Goal: Task Accomplishment & Management: Complete application form

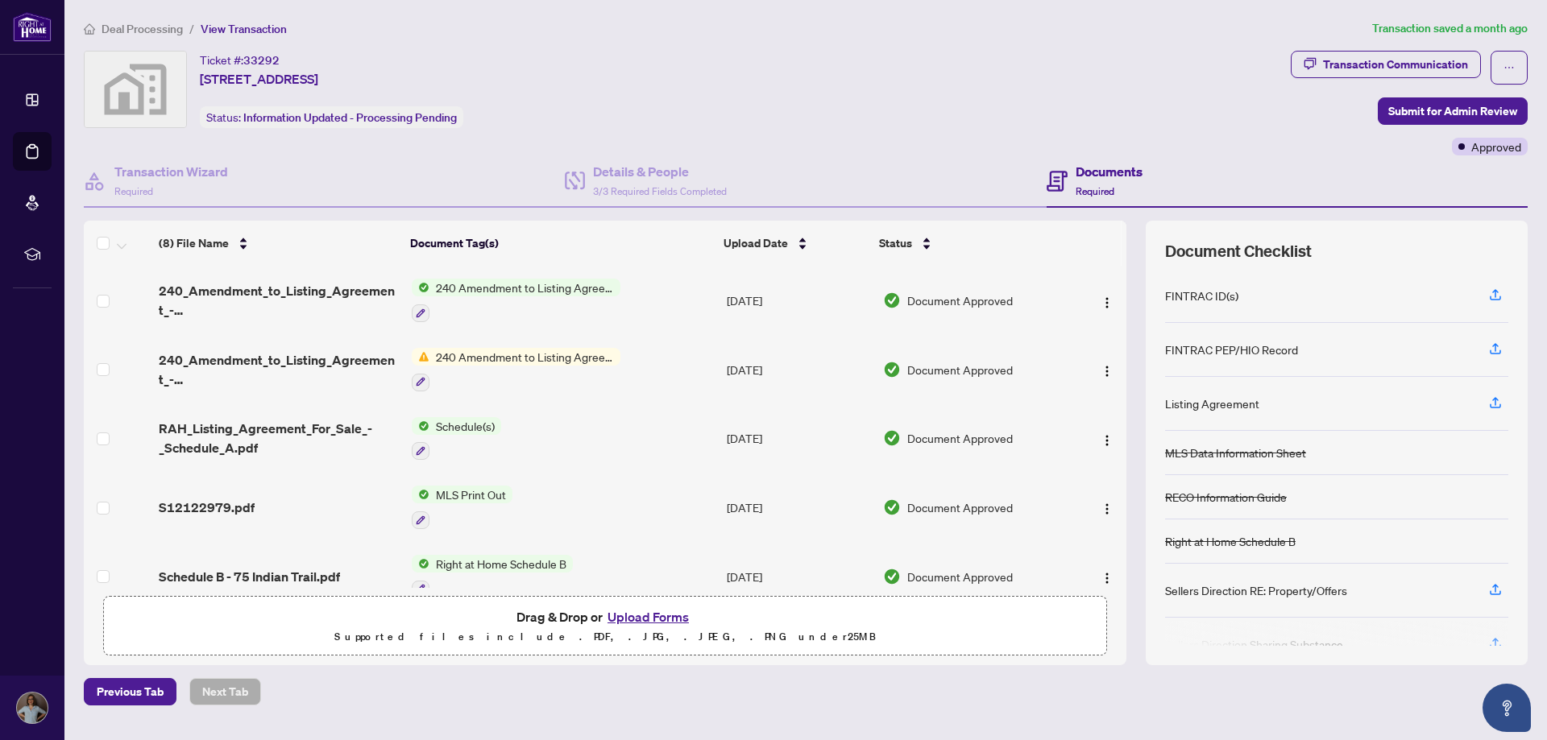
click at [143, 26] on span "Deal Processing" at bounding box center [142, 29] width 81 height 15
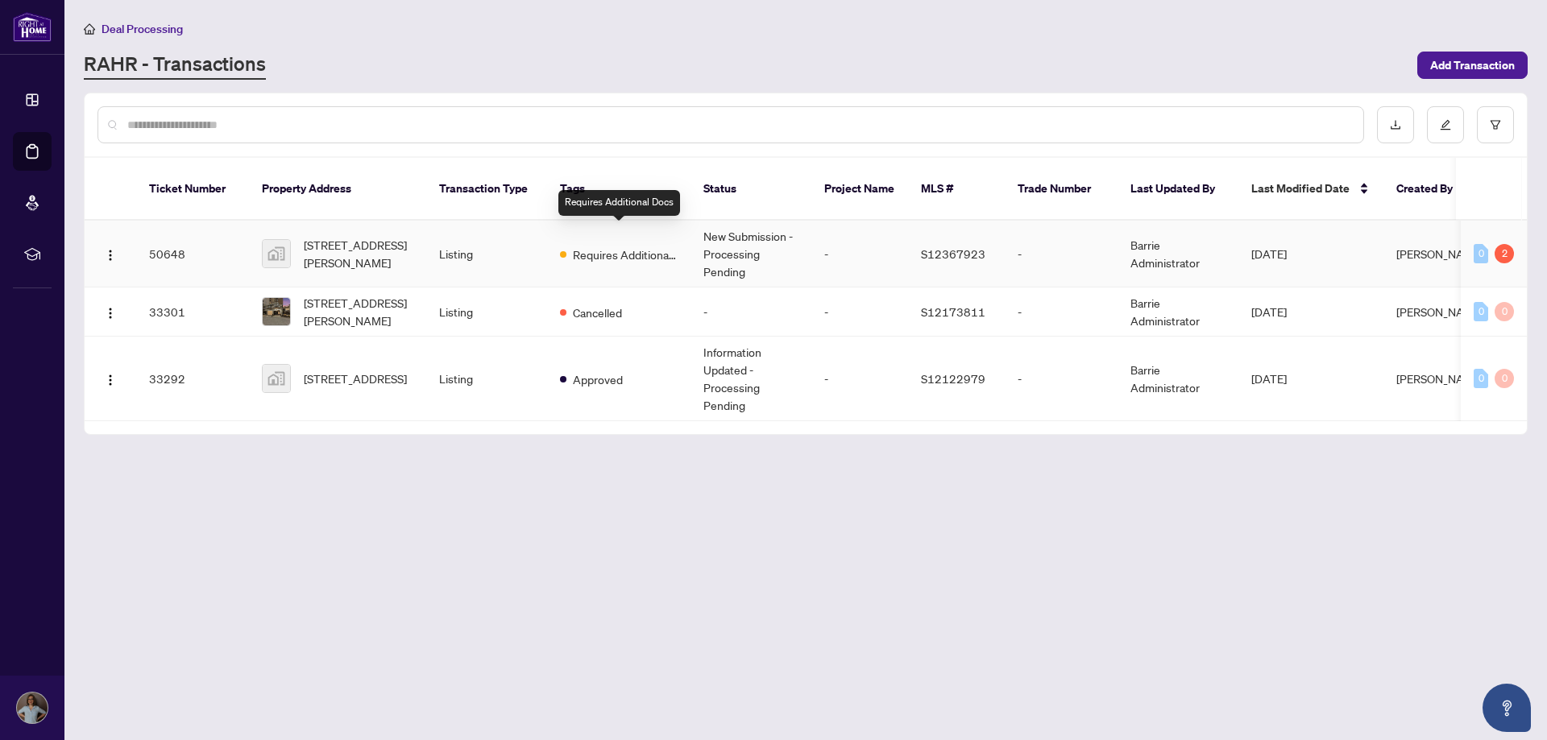
click at [641, 246] on span "Requires Additional Docs" at bounding box center [625, 255] width 105 height 18
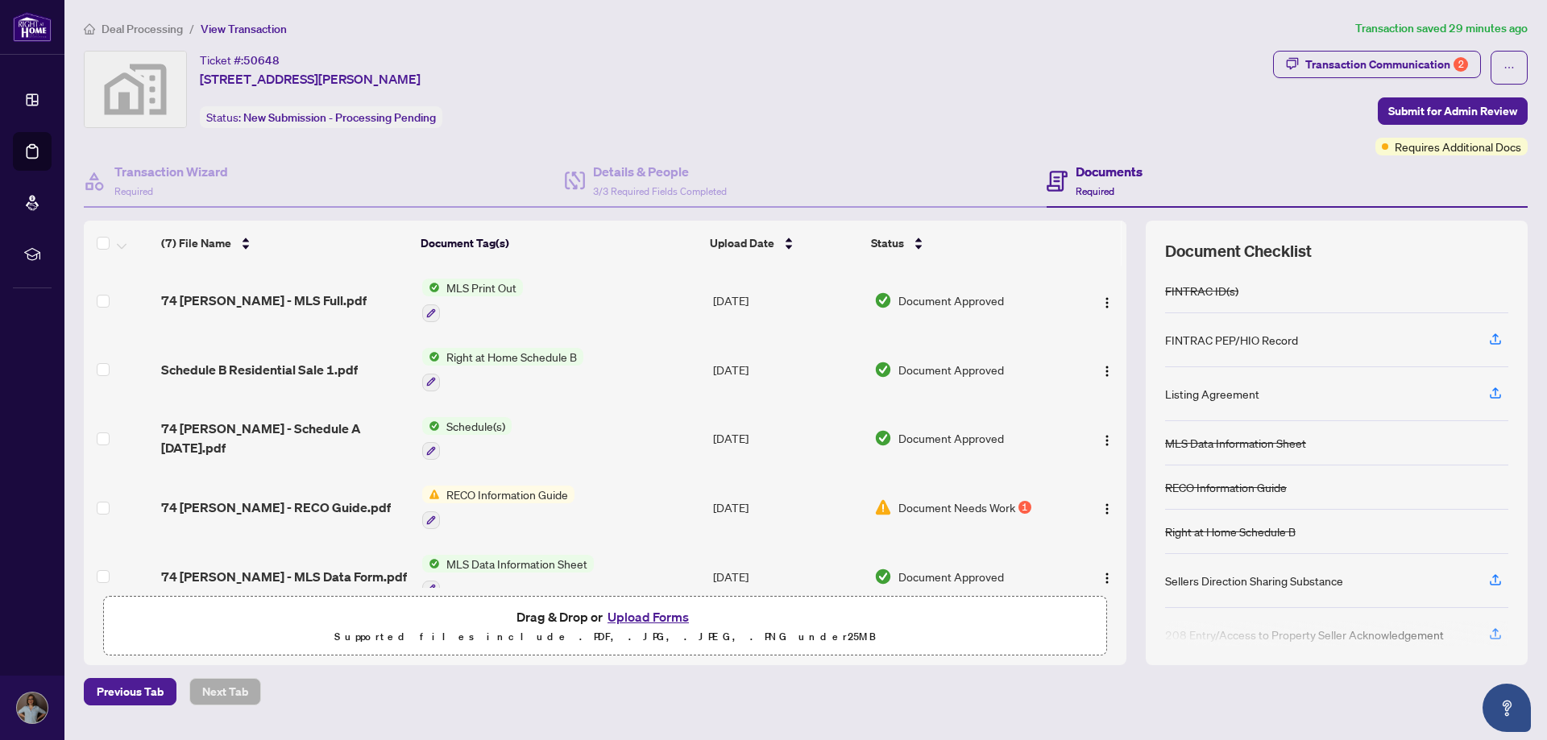
click at [970, 506] on span "Document Needs Work" at bounding box center [956, 508] width 117 height 18
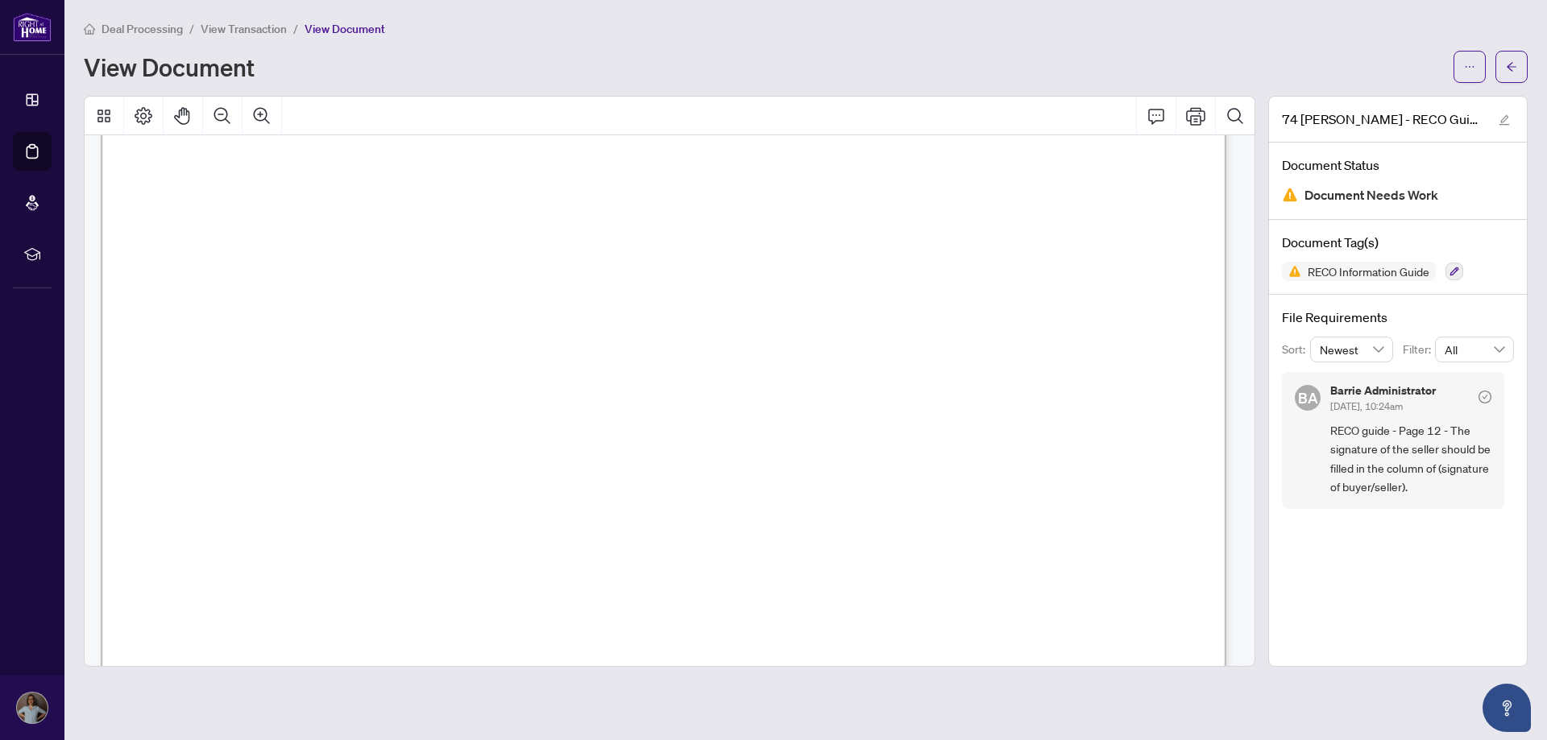
scroll to position [18189, 0]
click at [1472, 65] on icon "ellipsis" at bounding box center [1469, 66] width 11 height 11
click at [1387, 196] on span "Archive" at bounding box center [1411, 205] width 122 height 18
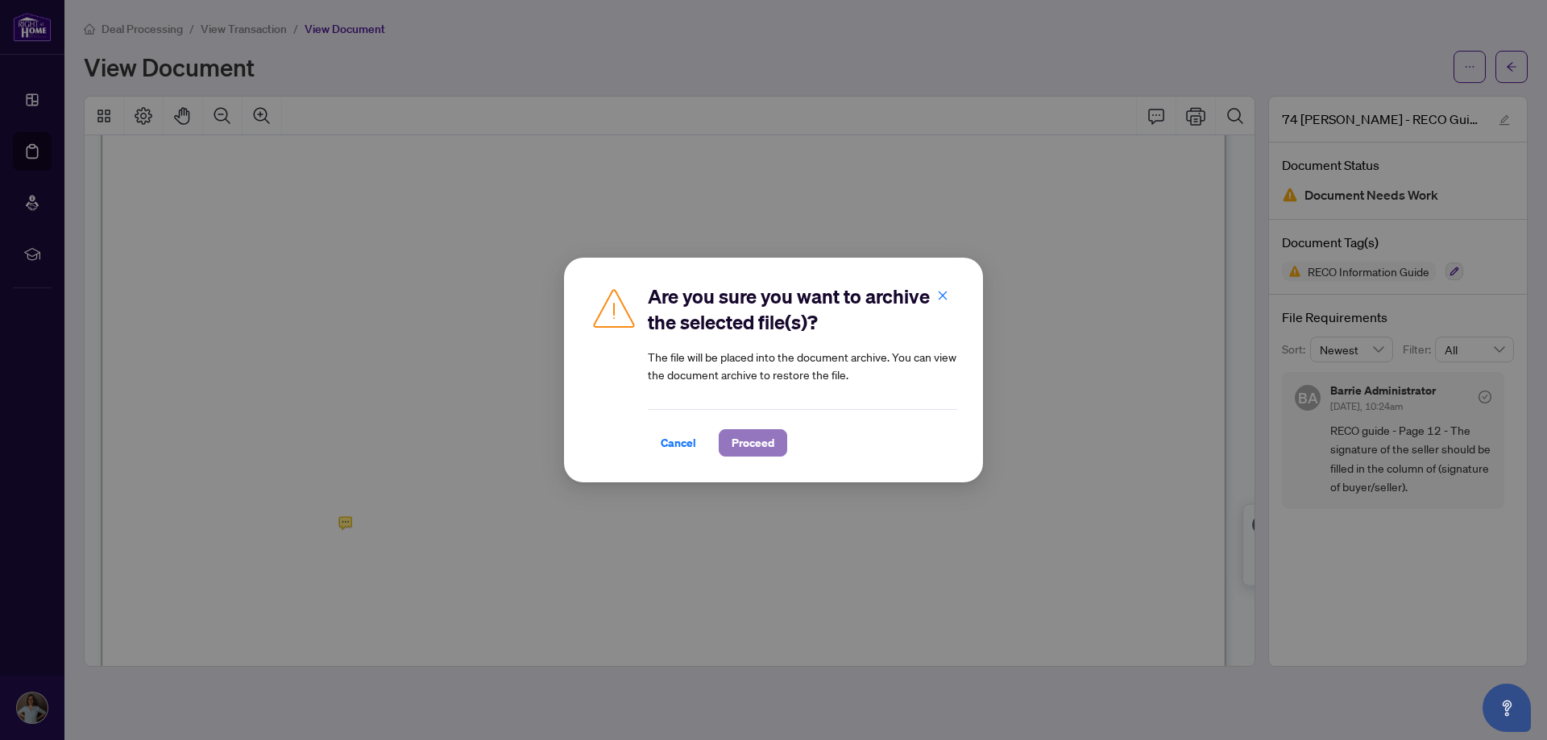
click at [752, 442] on span "Proceed" at bounding box center [753, 443] width 43 height 26
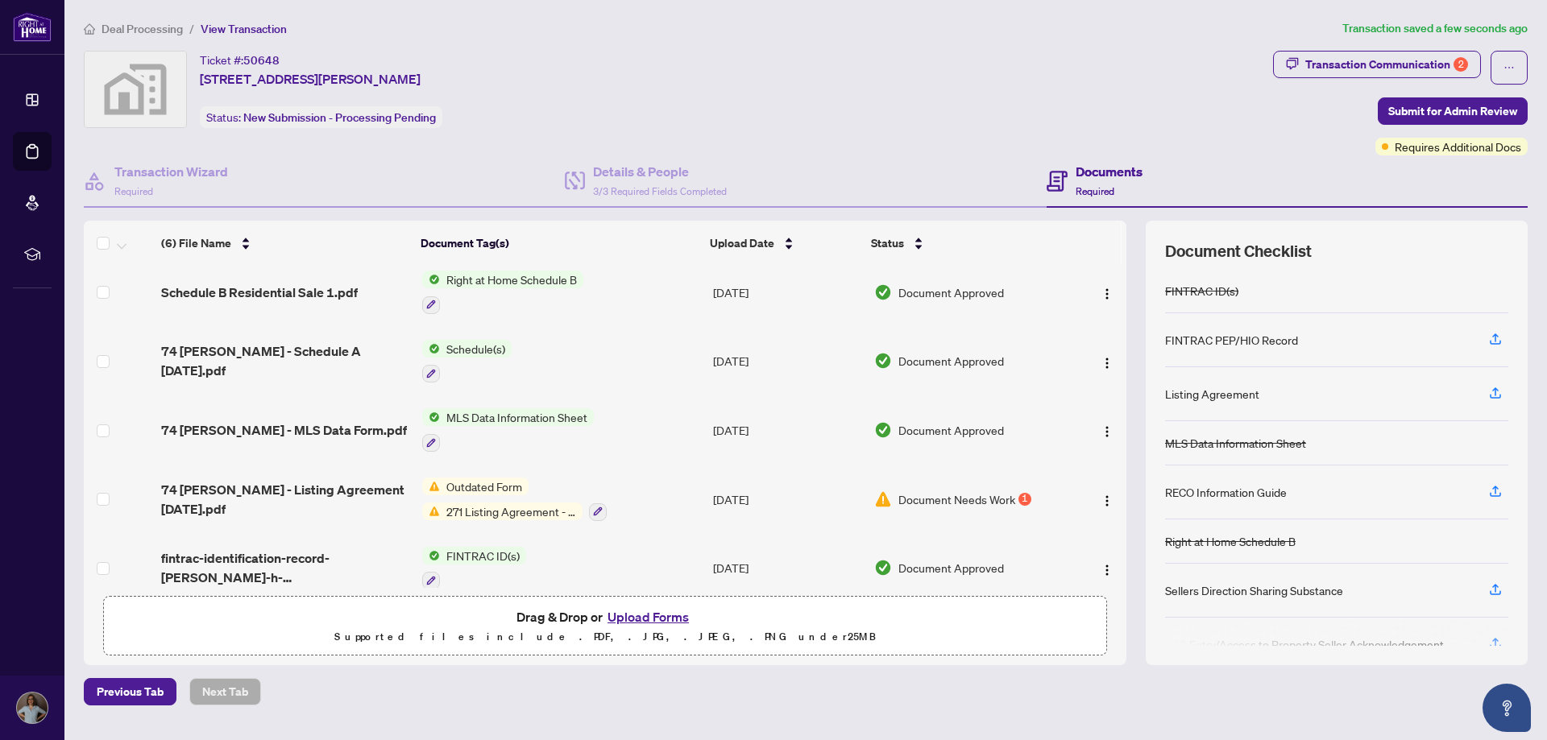
scroll to position [96, 0]
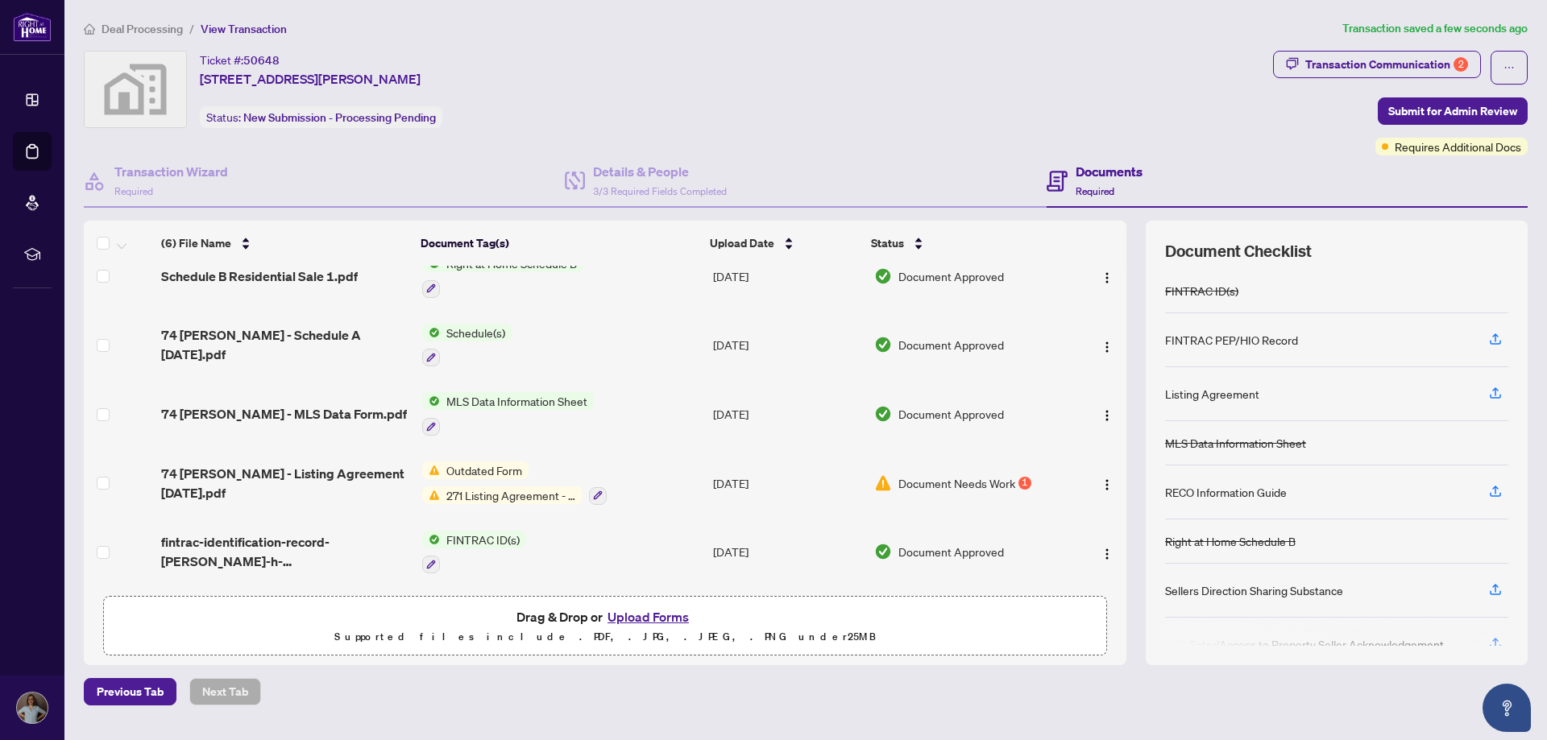
click at [970, 477] on span "Document Needs Work" at bounding box center [956, 484] width 117 height 18
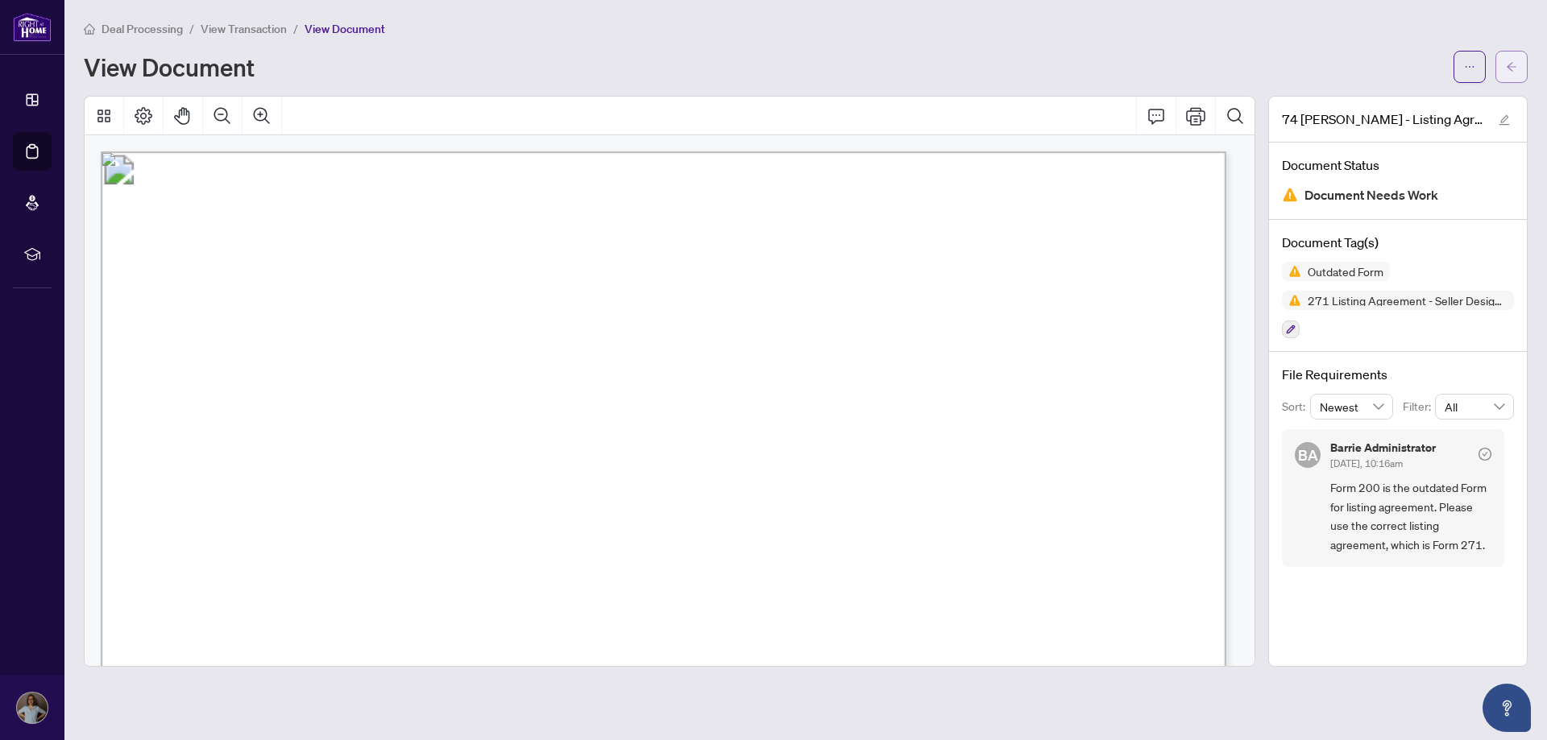
click at [1512, 63] on icon "arrow-left" at bounding box center [1512, 66] width 10 height 9
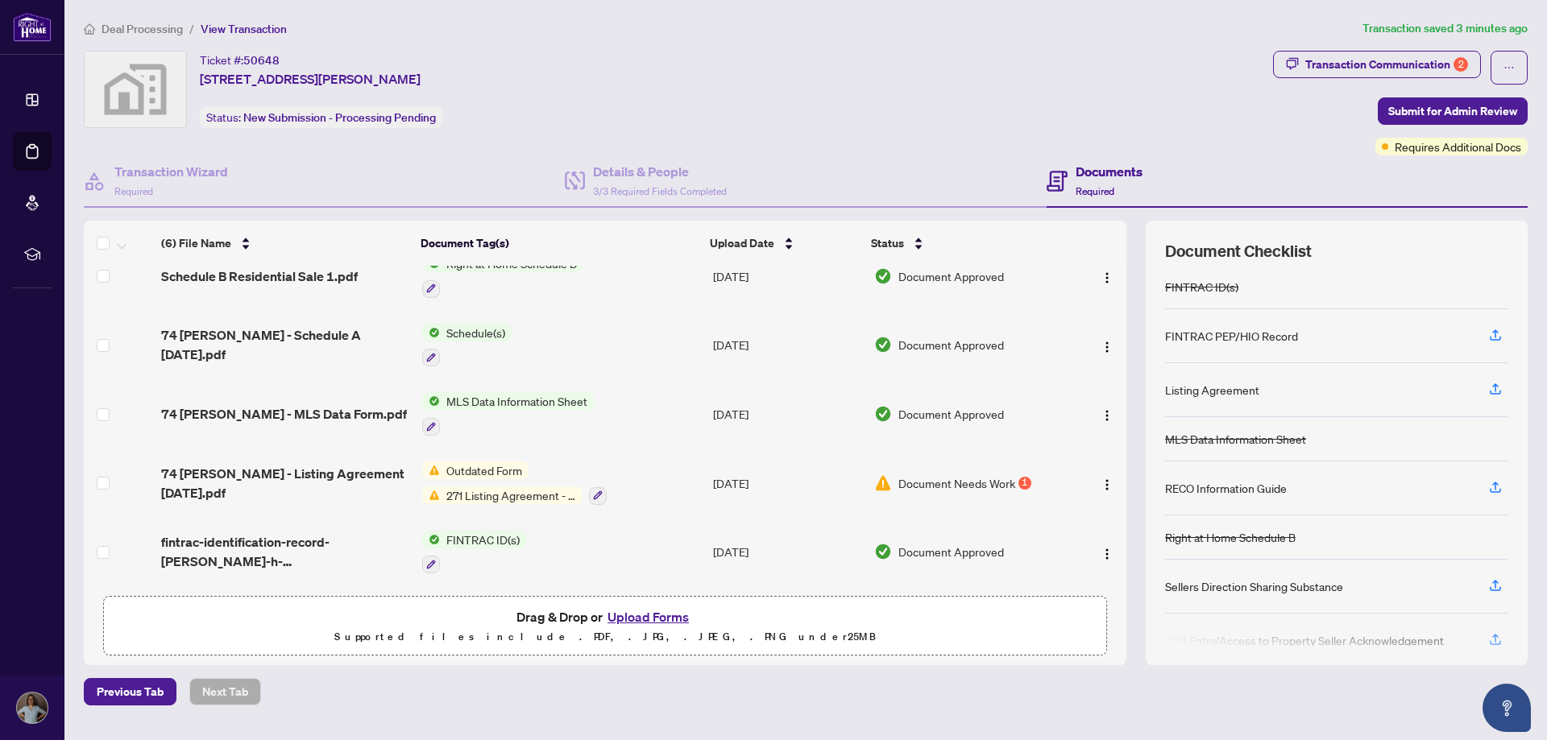
scroll to position [5, 0]
click at [1018, 477] on div "1" at bounding box center [1024, 483] width 13 height 13
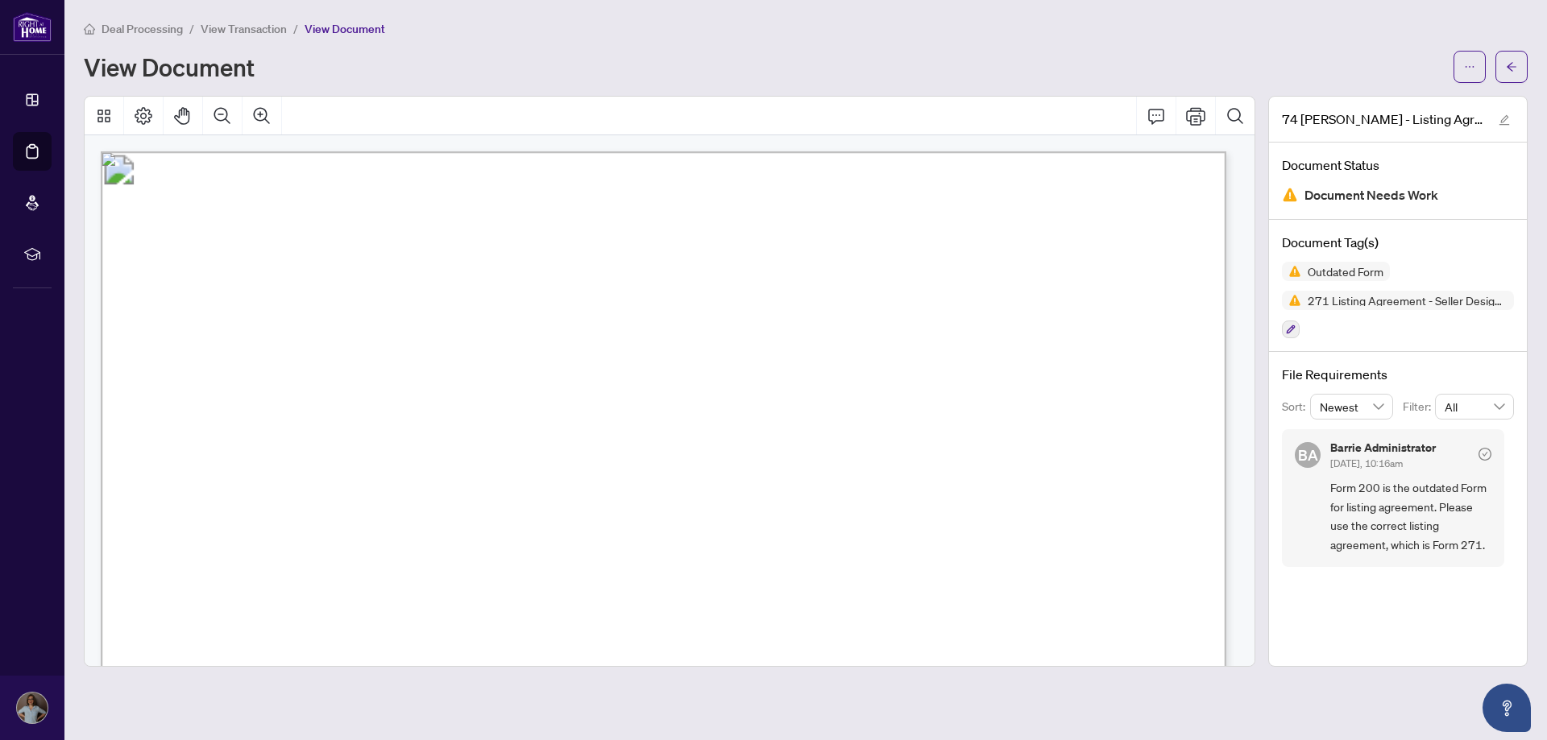
click at [235, 23] on span "View Transaction" at bounding box center [244, 29] width 86 height 15
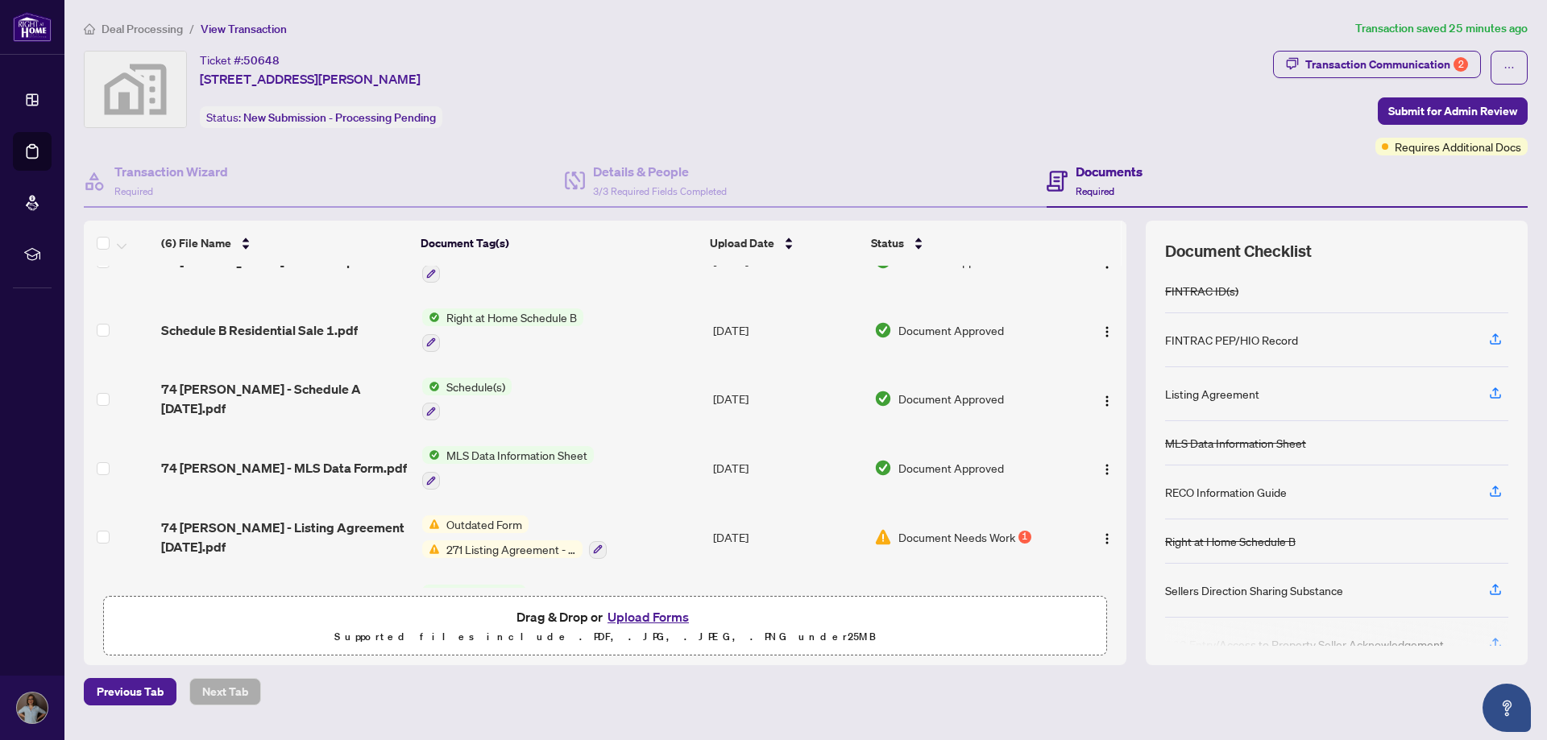
scroll to position [96, 0]
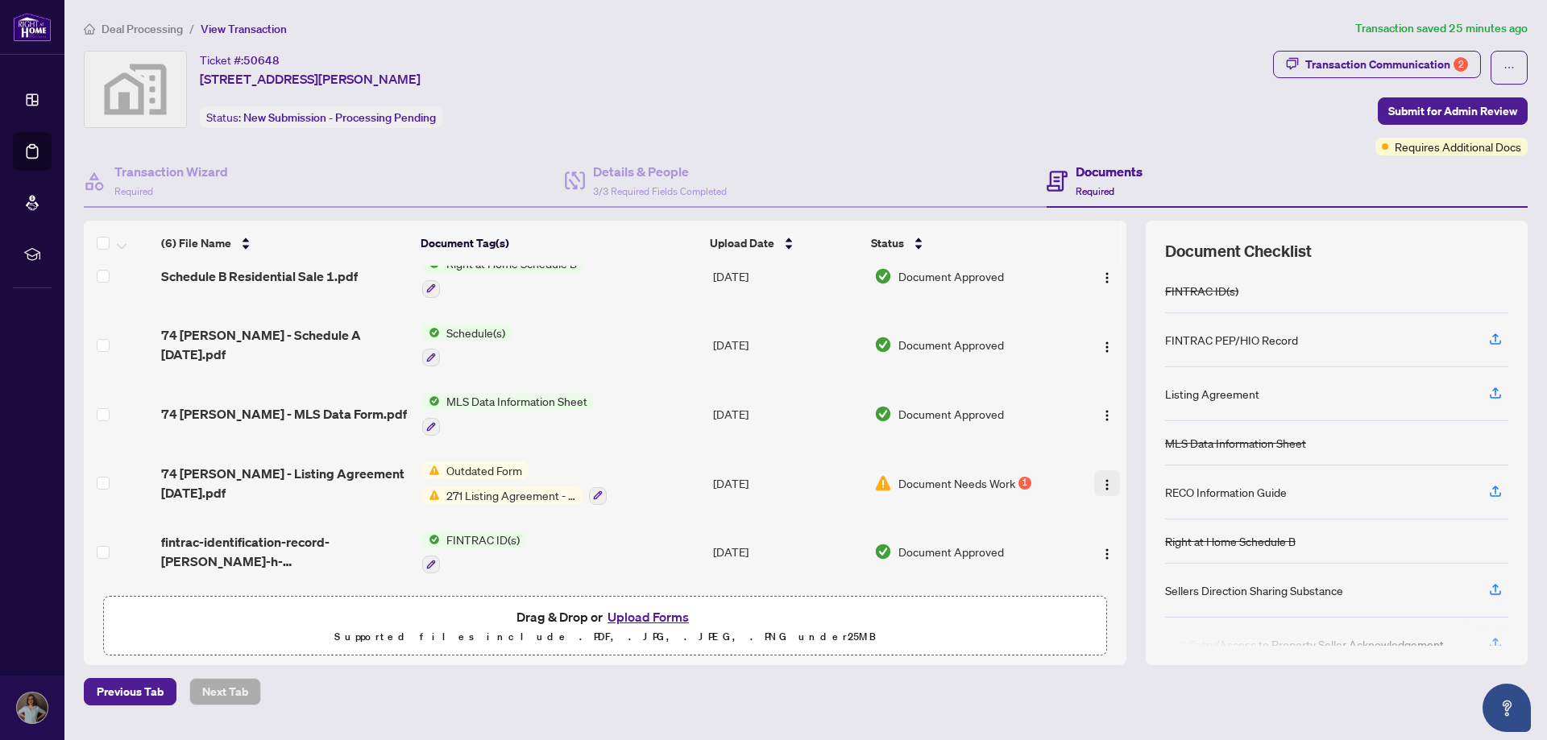
click at [1103, 479] on img "button" at bounding box center [1107, 485] width 13 height 13
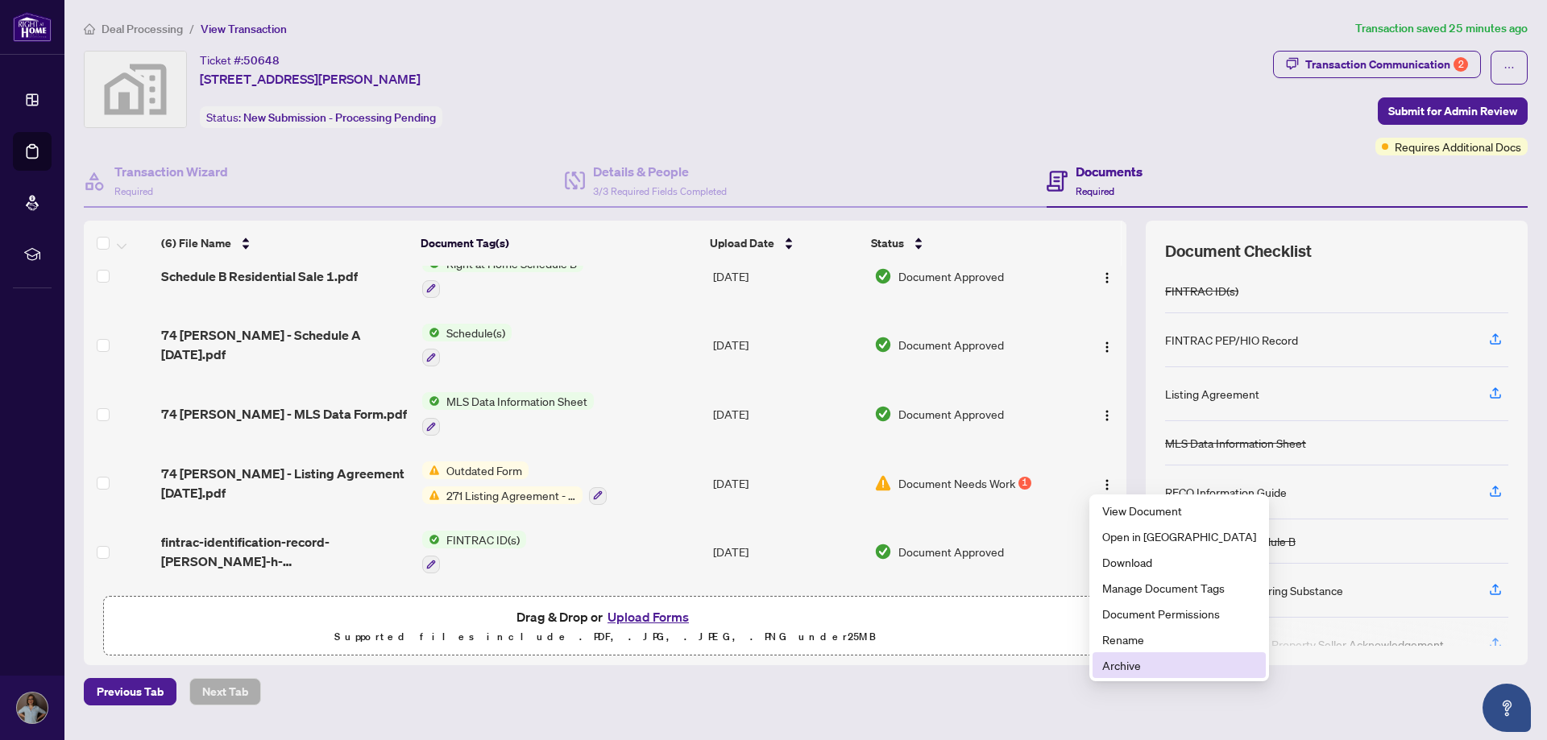
click at [1117, 662] on span "Archive" at bounding box center [1179, 666] width 154 height 18
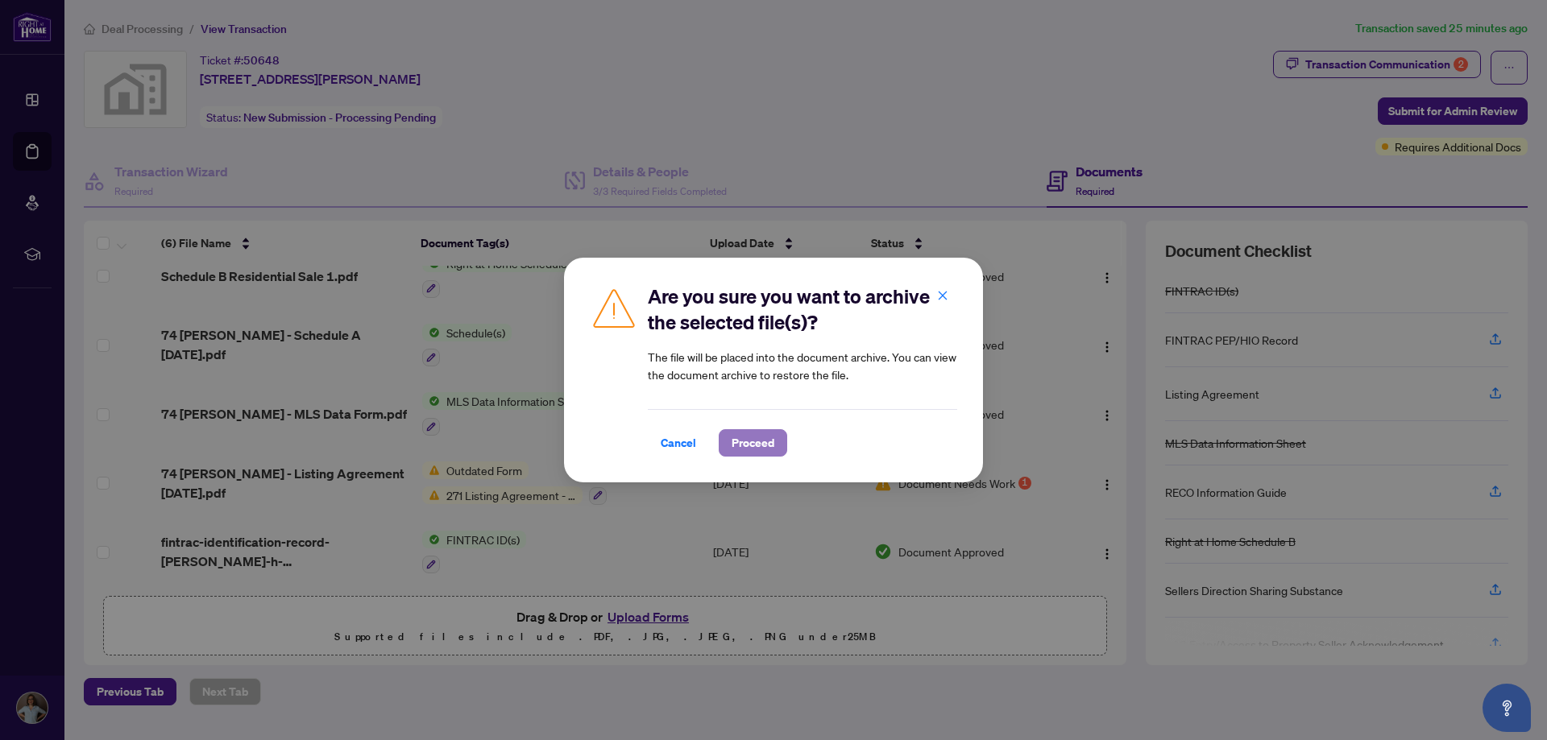
click at [768, 445] on span "Proceed" at bounding box center [753, 443] width 43 height 26
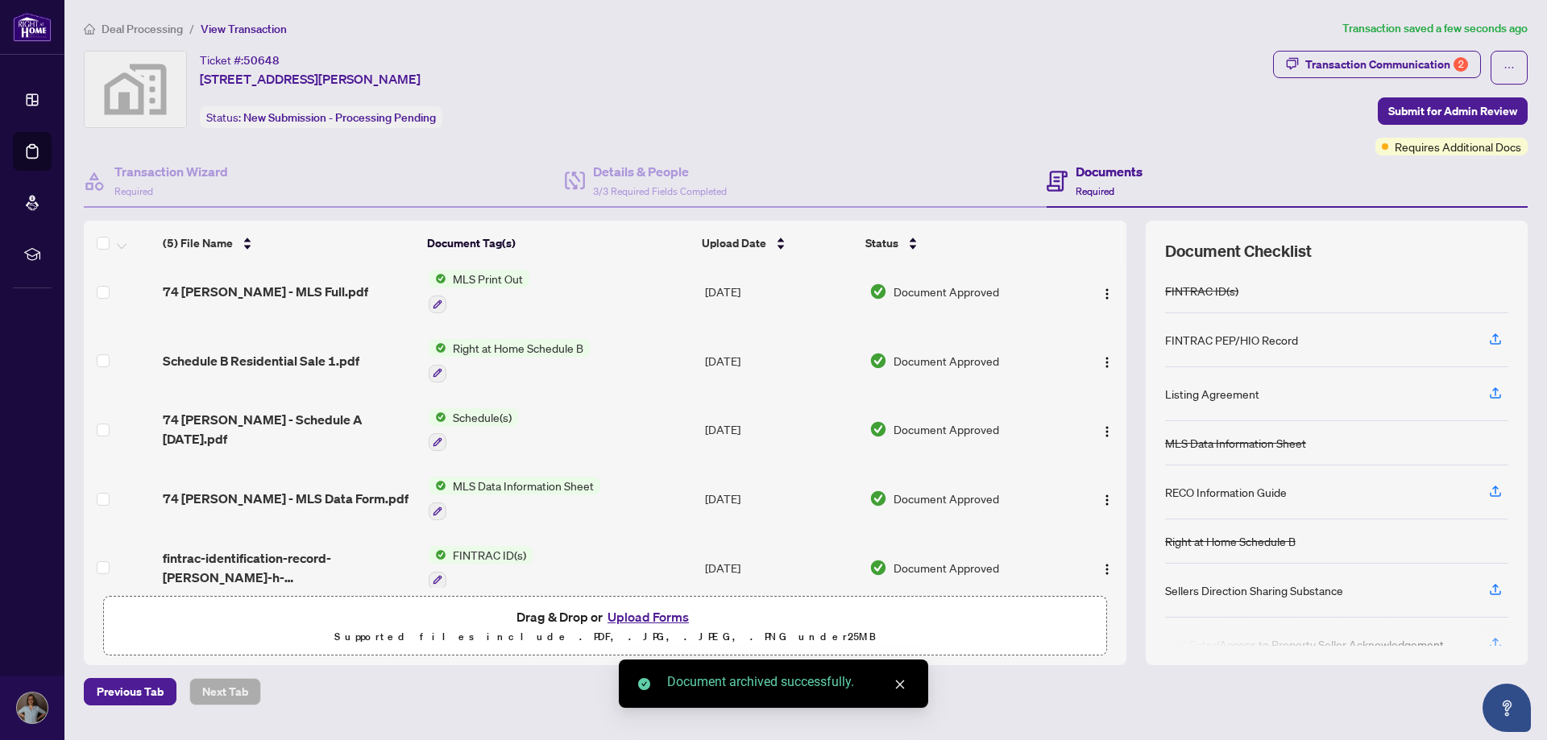
scroll to position [0, 0]
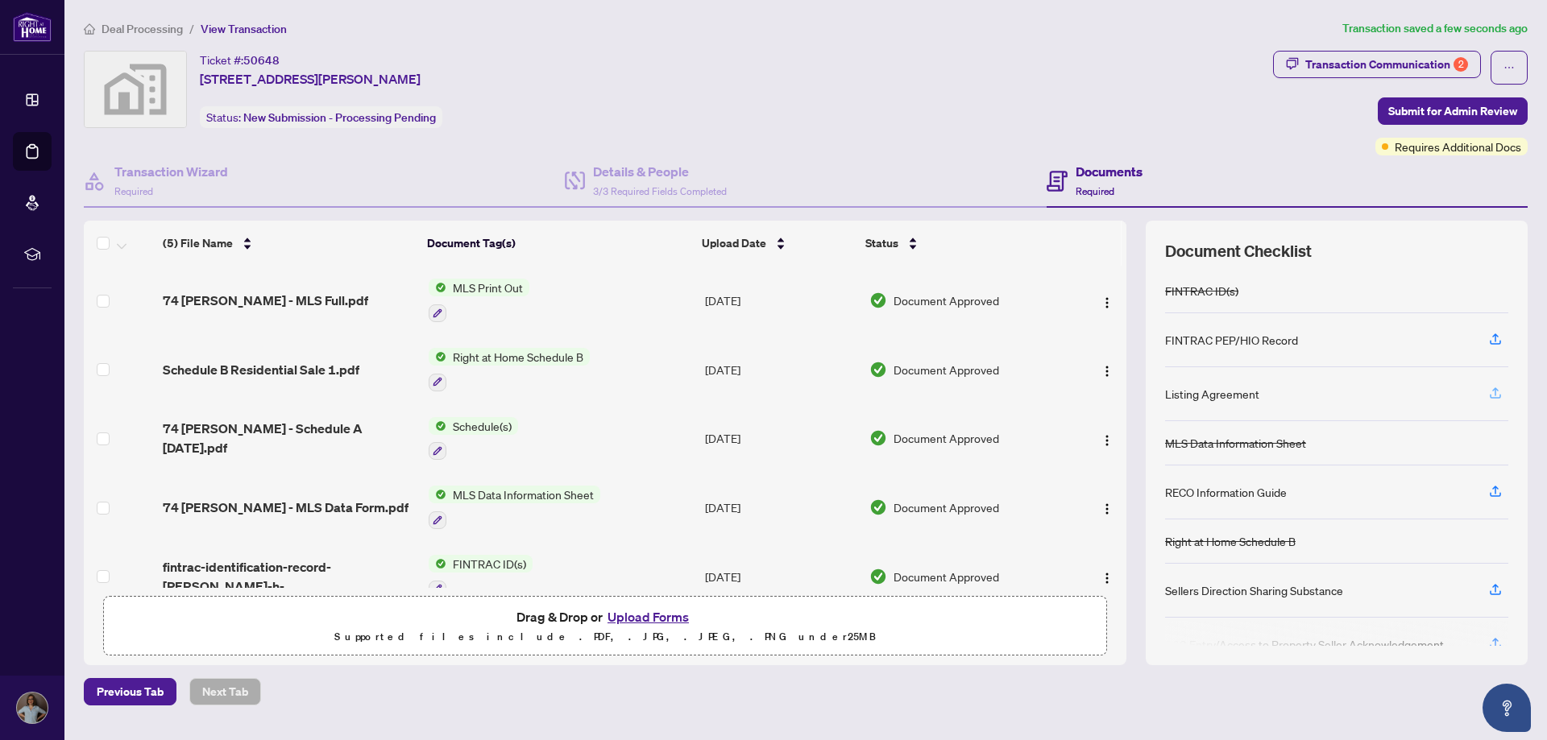
click at [1495, 392] on icon "button" at bounding box center [1495, 392] width 6 height 8
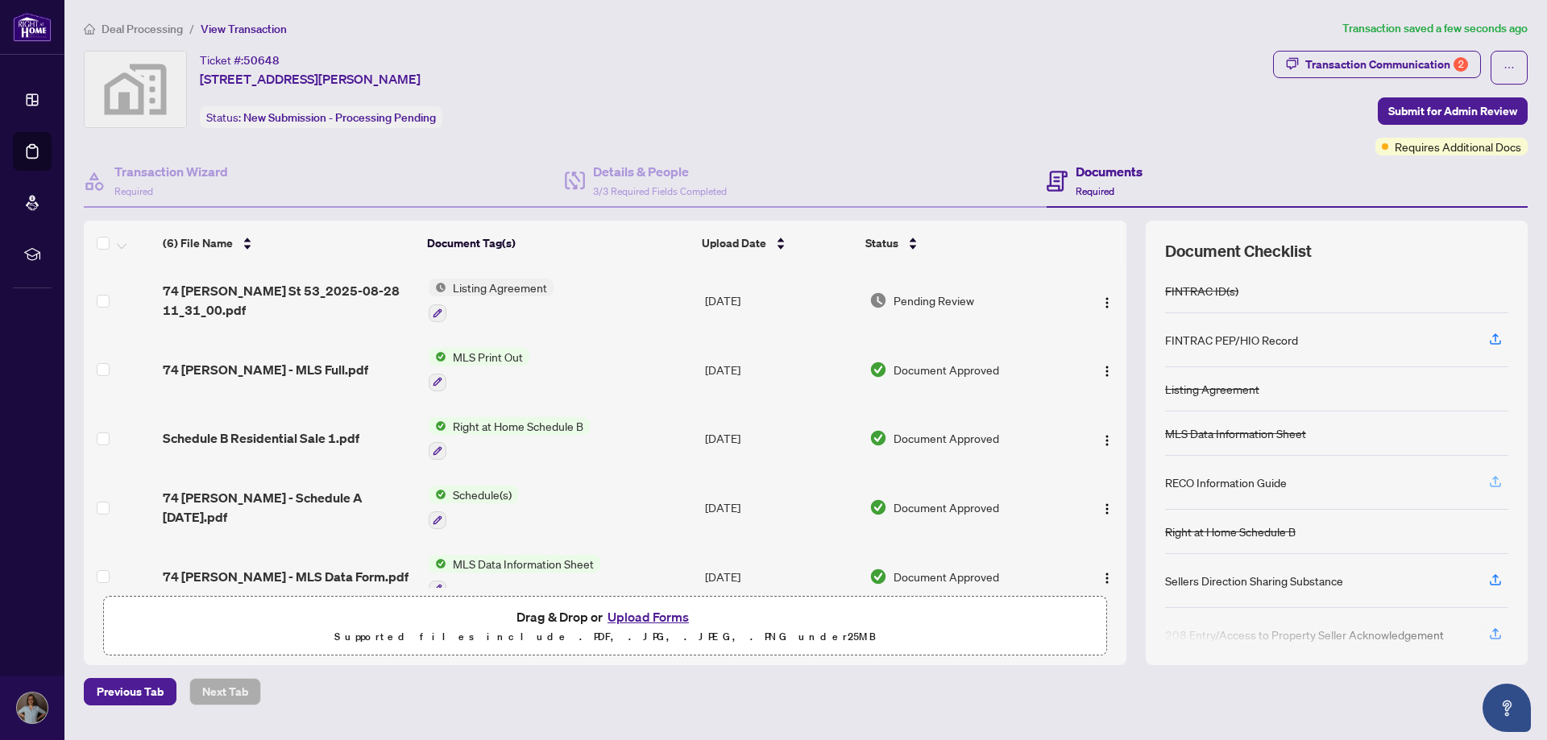
click at [1494, 483] on icon "button" at bounding box center [1495, 482] width 15 height 15
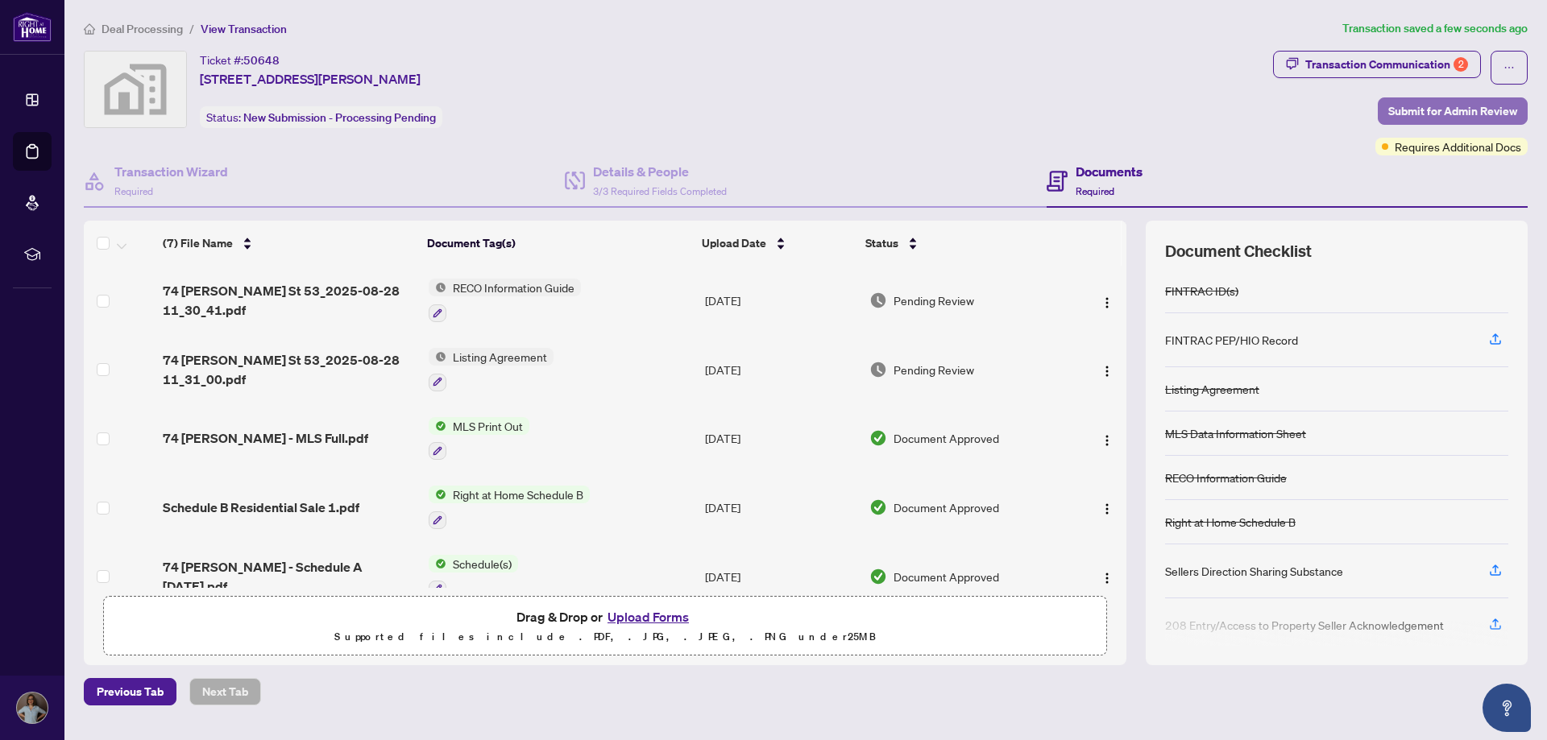
click at [1466, 111] on span "Submit for Admin Review" at bounding box center [1452, 111] width 129 height 26
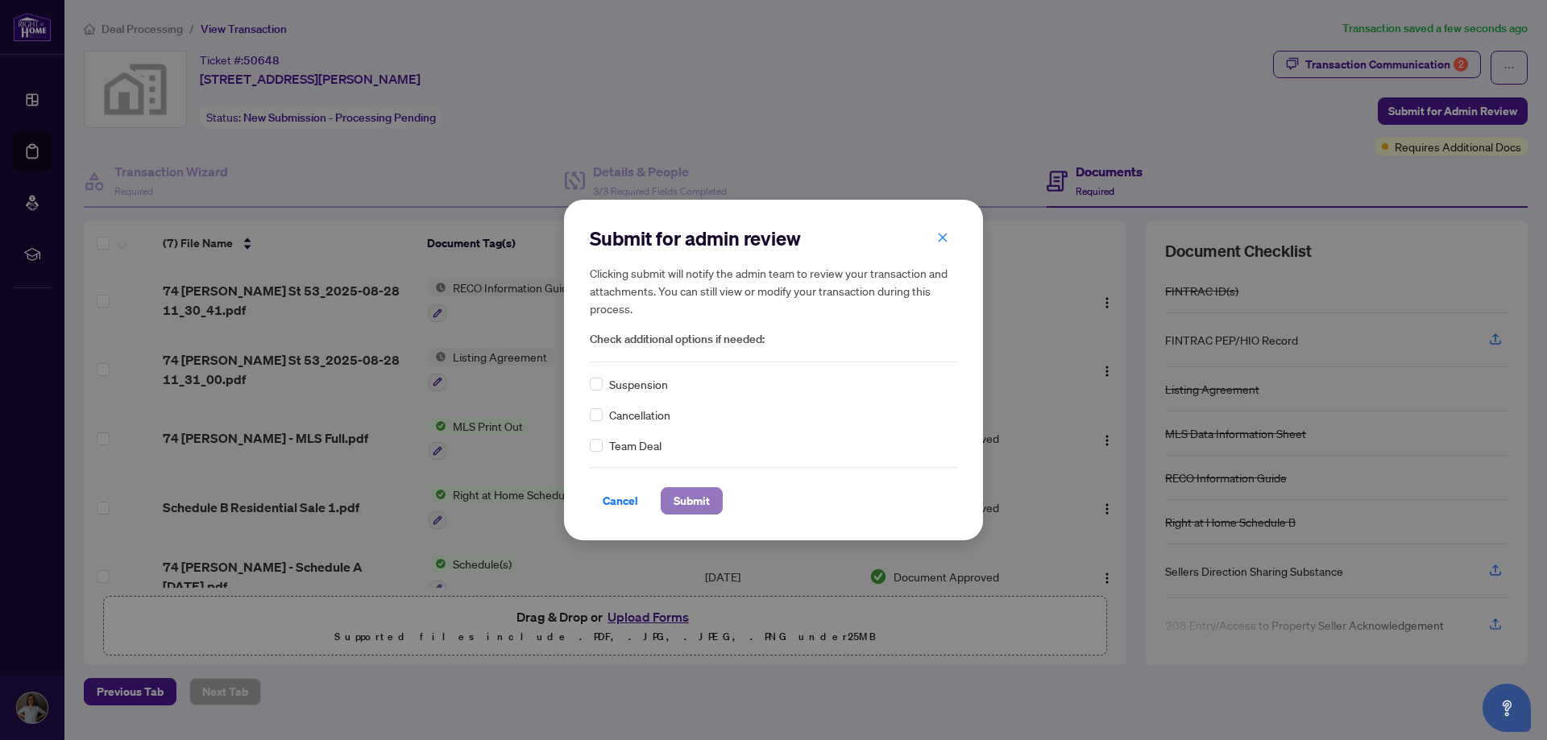
click at [683, 501] on span "Submit" at bounding box center [692, 501] width 36 height 26
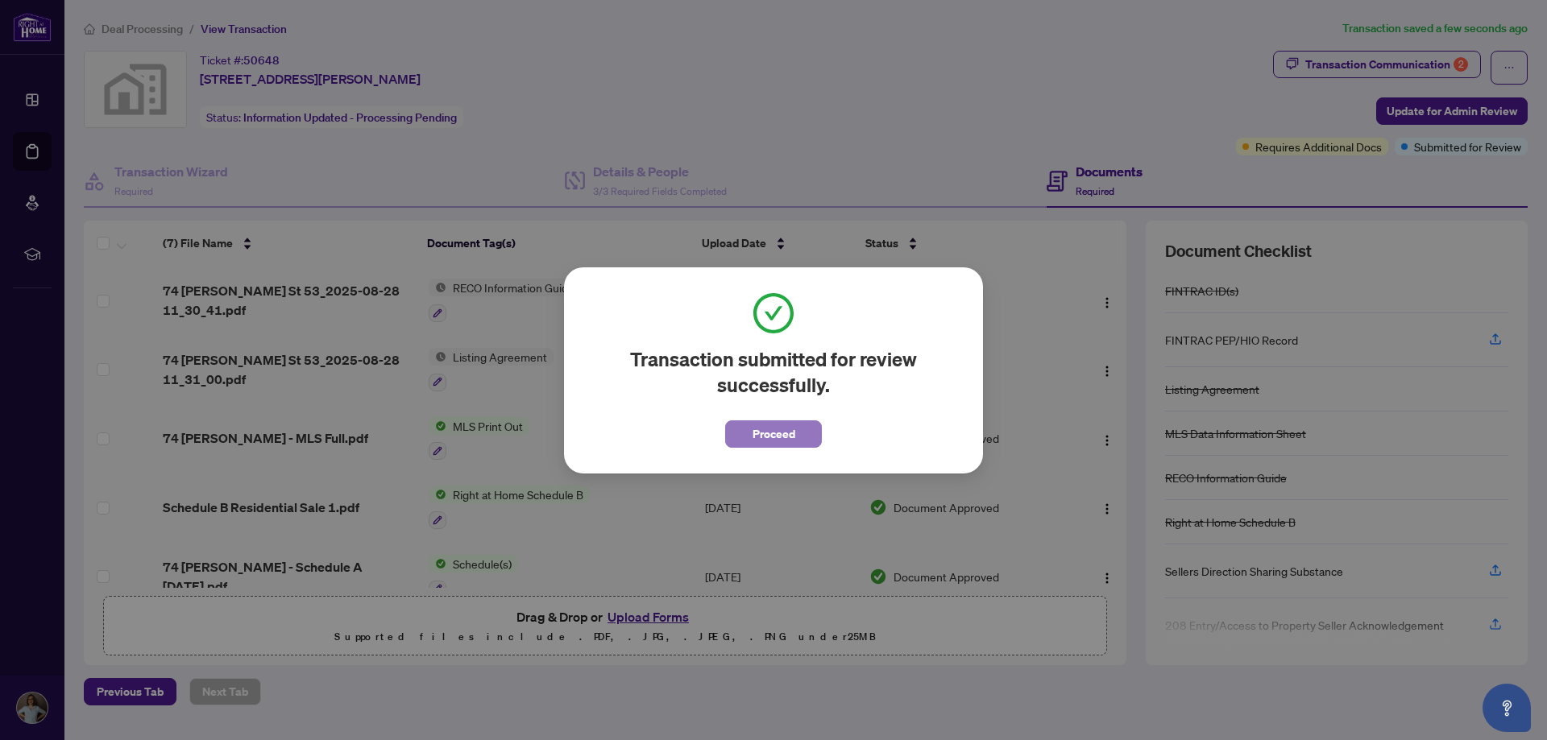
click at [748, 433] on button "Proceed" at bounding box center [773, 434] width 97 height 27
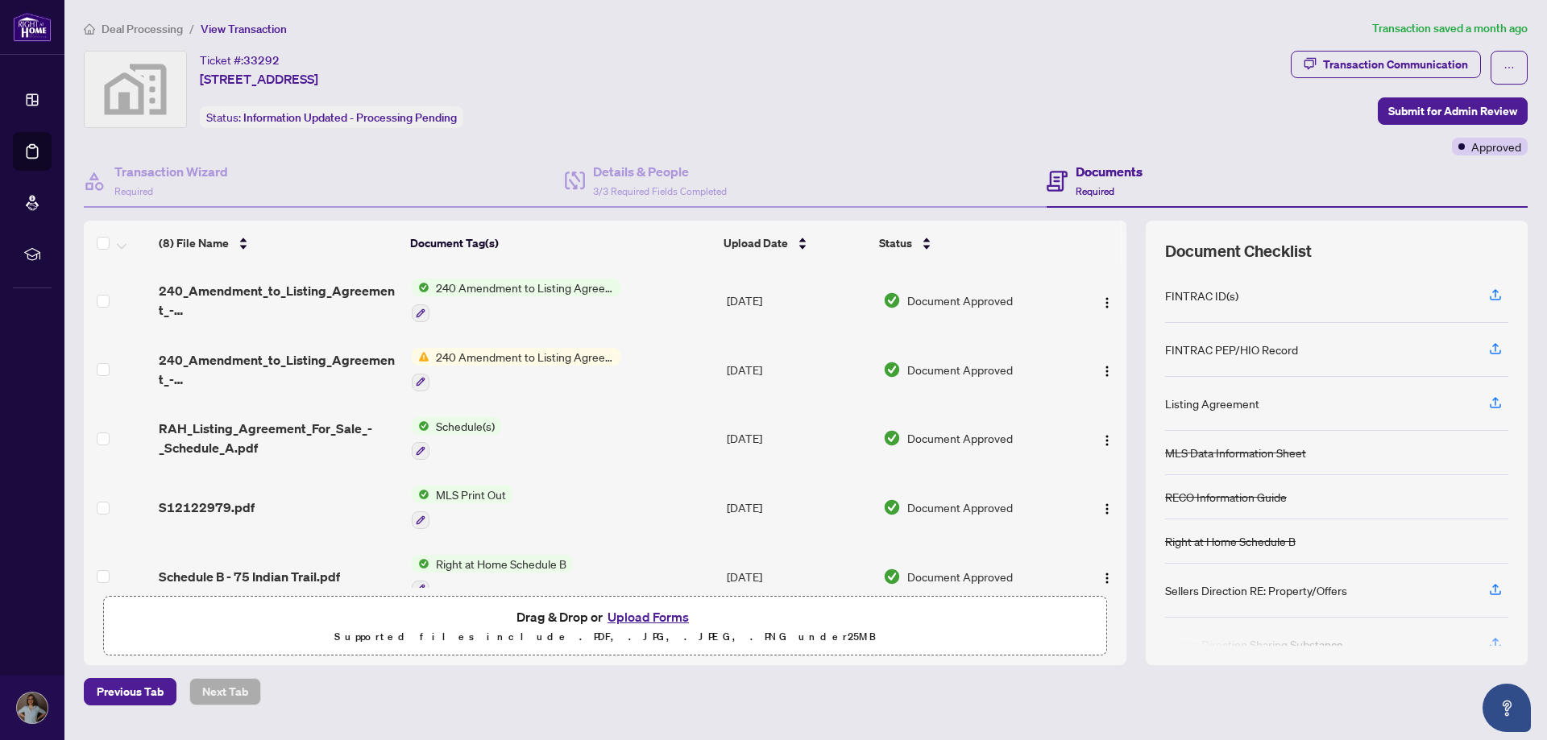
click at [136, 32] on span "Deal Processing" at bounding box center [142, 29] width 81 height 15
